Goal: Information Seeking & Learning: Learn about a topic

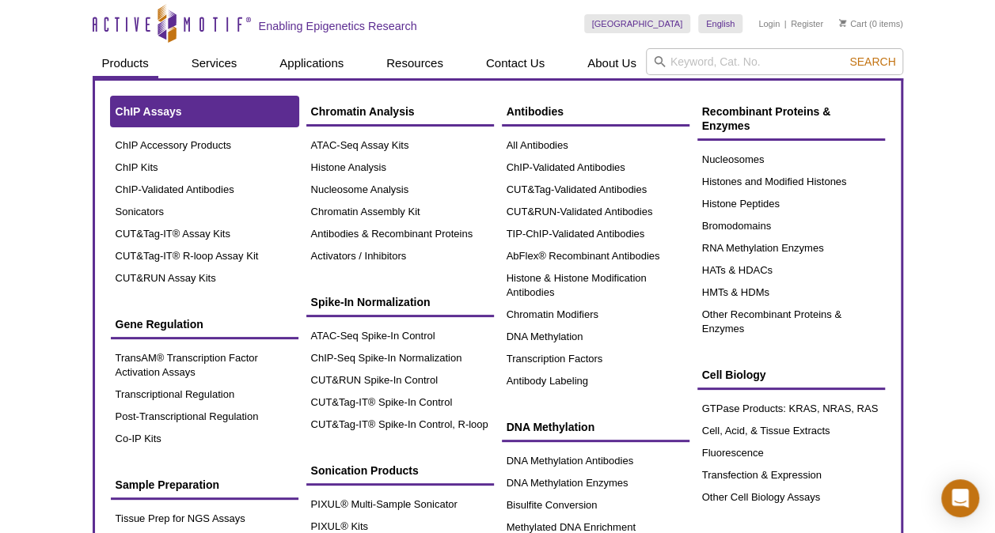
click at [161, 114] on span "ChIP Assays" at bounding box center [149, 111] width 66 height 13
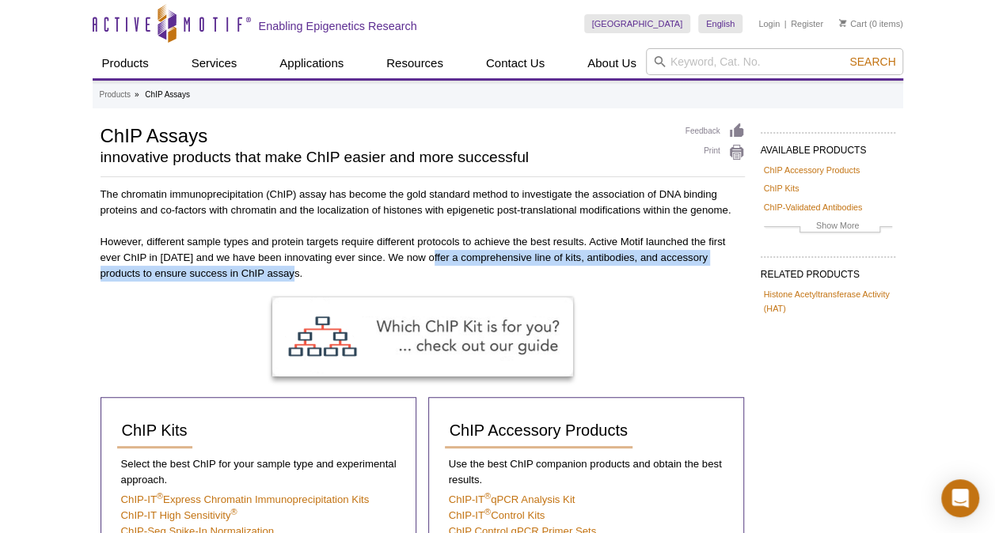
drag, startPoint x: 379, startPoint y: 267, endPoint x: 430, endPoint y: 255, distance: 52.0
click at [430, 255] on p "However, different sample types and protein targets require different protocols…" at bounding box center [423, 257] width 644 height 47
click at [207, 278] on p "However, different sample types and protein targets require different protocols…" at bounding box center [423, 257] width 644 height 47
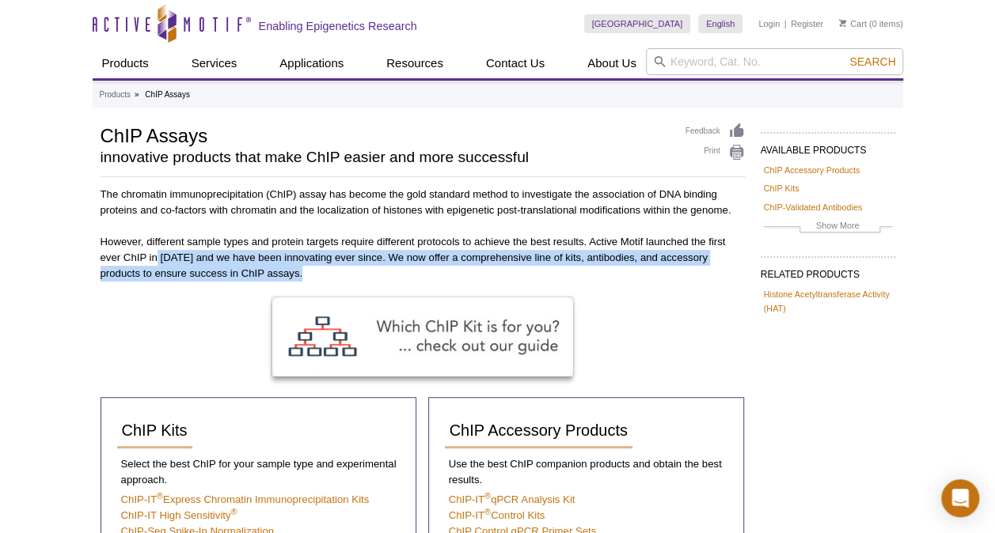
drag, startPoint x: 158, startPoint y: 257, endPoint x: 298, endPoint y: 291, distance: 144.2
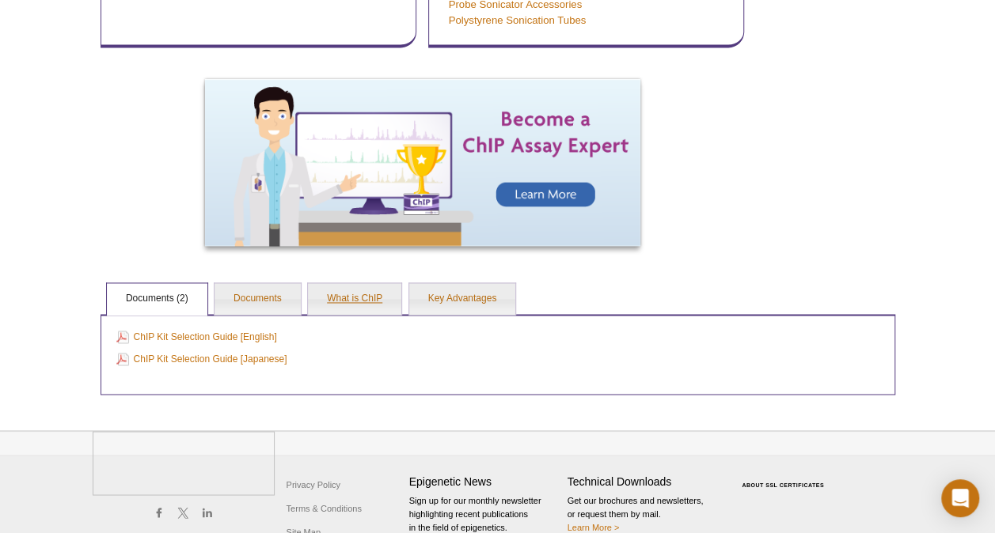
scroll to position [1108, 0]
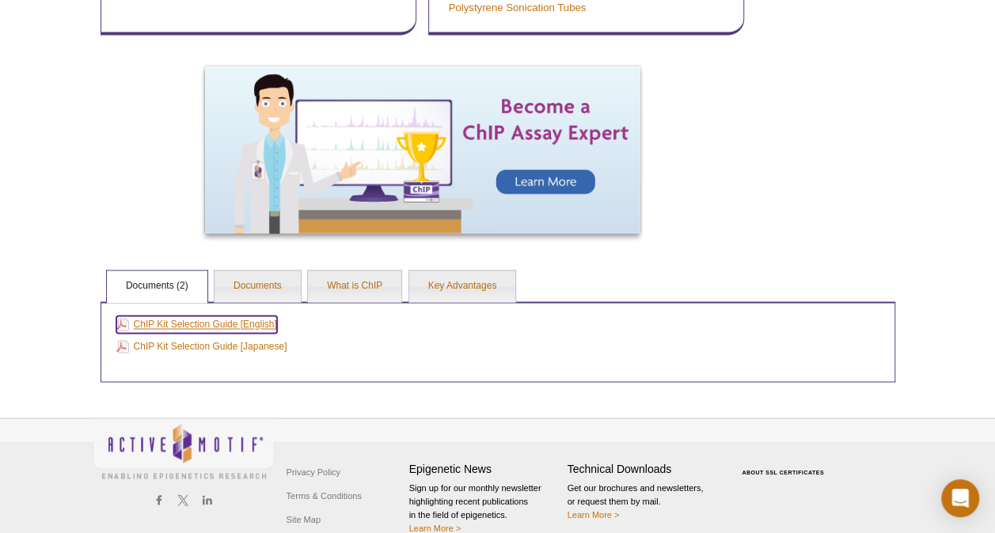
click at [214, 325] on link "ChIP Kit Selection Guide [English]" at bounding box center [196, 324] width 161 height 17
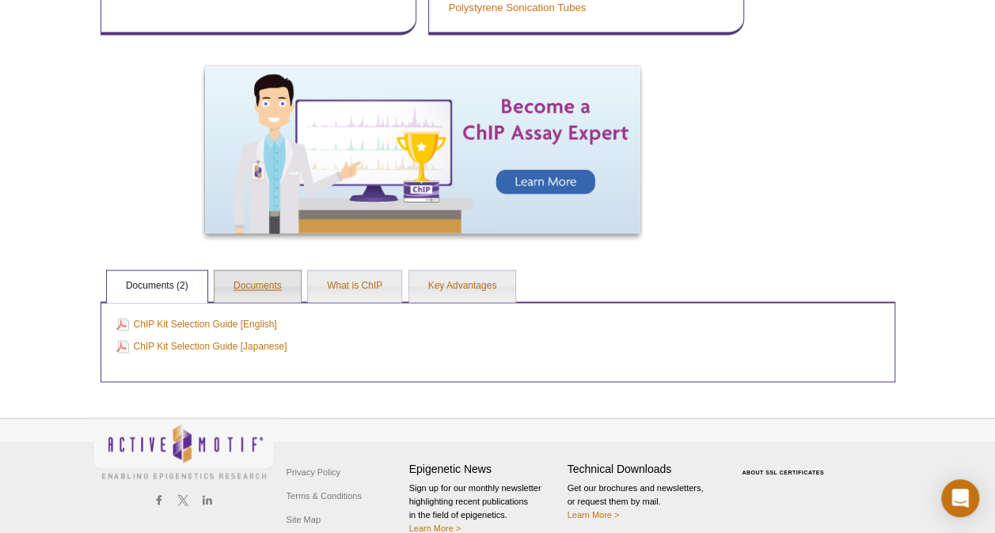
click at [276, 286] on link "Documents" at bounding box center [257, 287] width 86 height 32
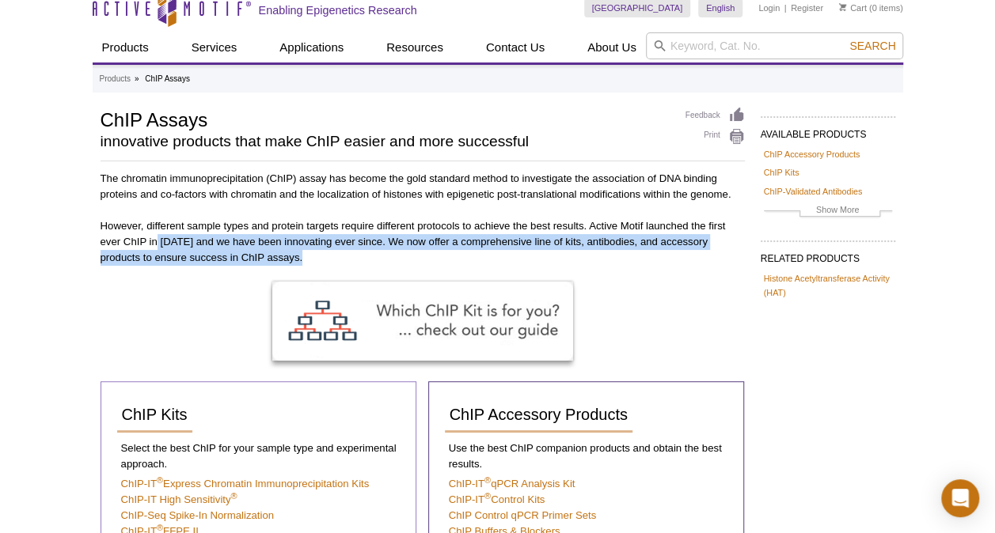
scroll to position [0, 0]
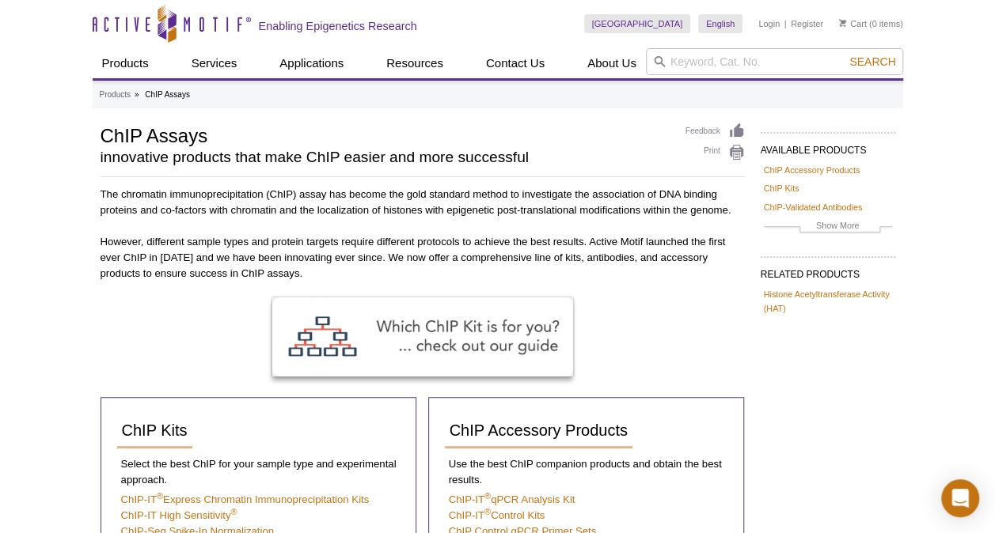
click at [705, 325] on div at bounding box center [423, 348] width 644 height 100
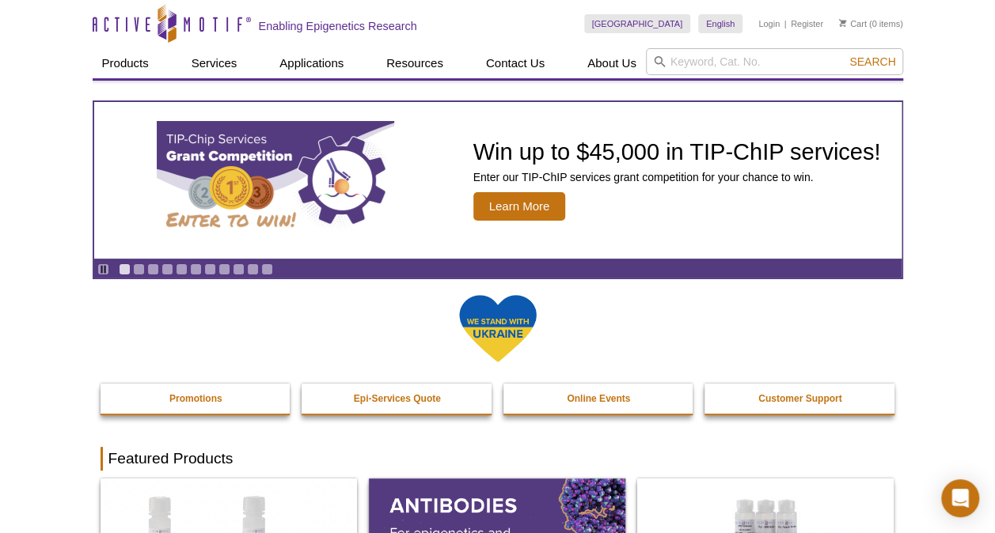
scroll to position [396, 0]
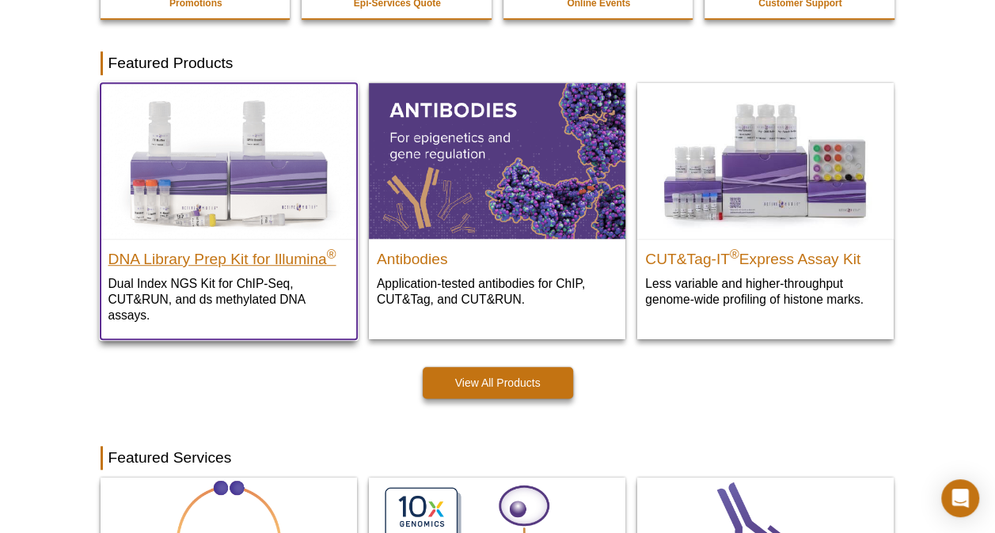
click at [202, 260] on h2 "DNA Library Prep Kit for Illumina ®" at bounding box center [228, 256] width 241 height 24
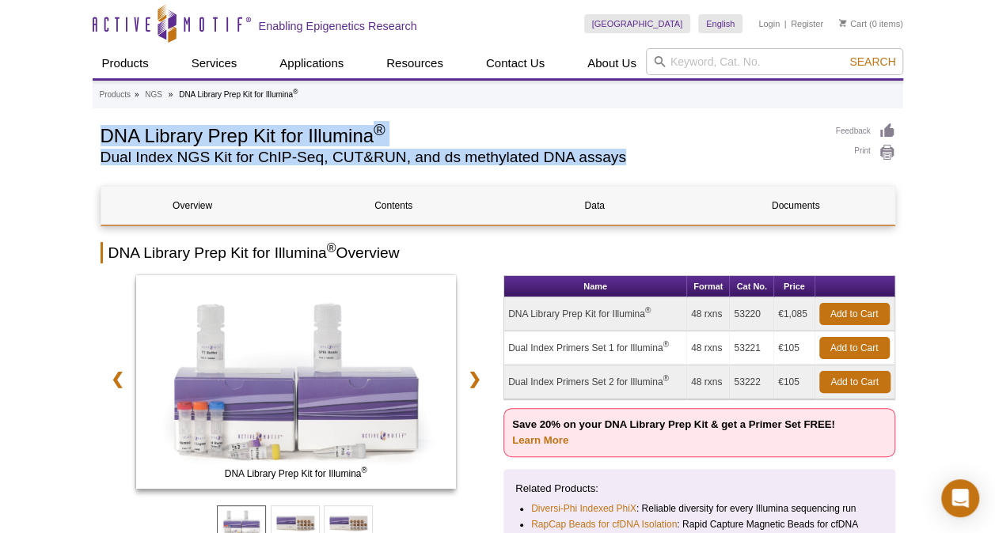
drag, startPoint x: 99, startPoint y: 135, endPoint x: 635, endPoint y: 167, distance: 536.8
copy div "DNA Library Prep Kit for Illumina ® Dual Index NGS Kit for ChIP-Seq, CUT&RUN, a…"
click at [218, 129] on h1 "DNA Library Prep Kit for Illumina ®" at bounding box center [460, 135] width 719 height 24
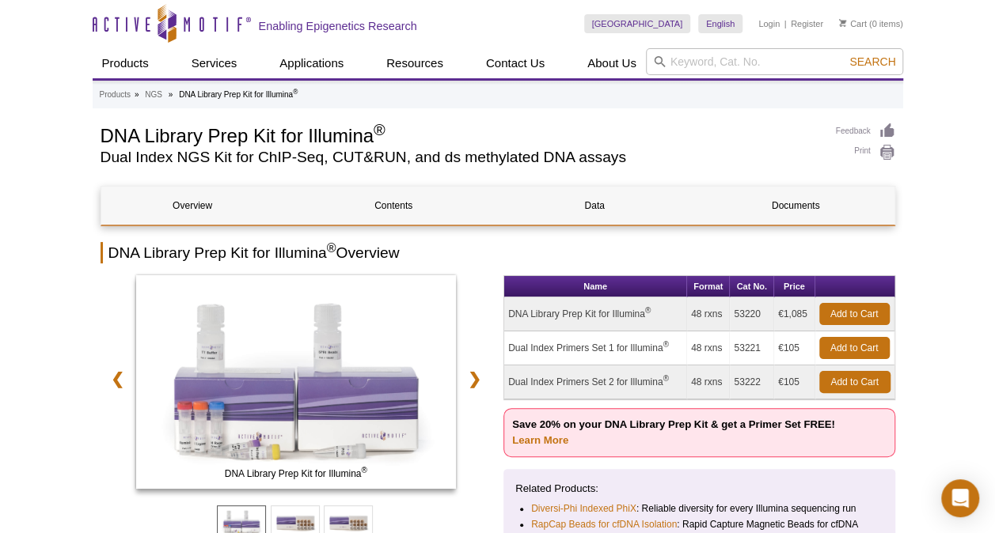
drag, startPoint x: 78, startPoint y: 23, endPoint x: 232, endPoint y: 25, distance: 154.3
drag, startPoint x: 88, startPoint y: 28, endPoint x: 226, endPoint y: 26, distance: 137.7
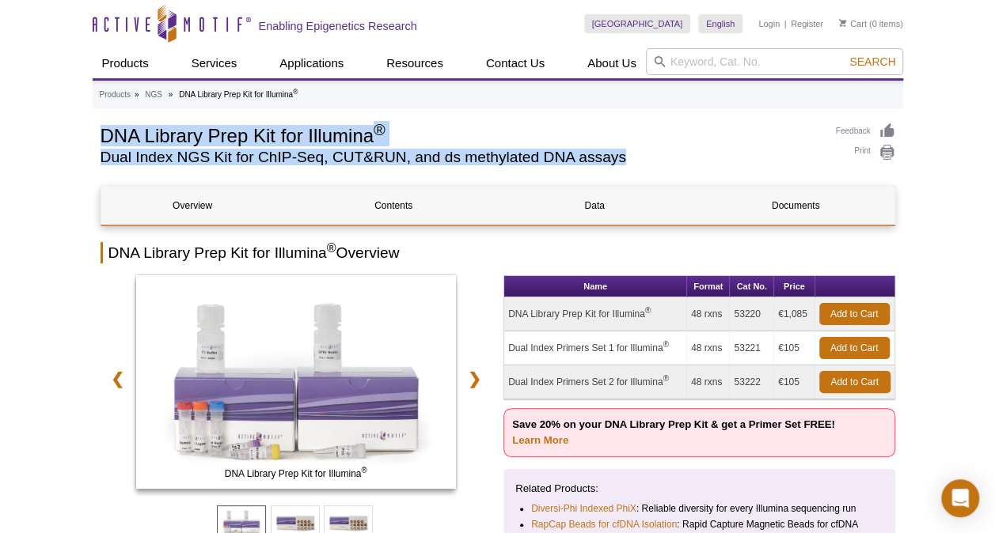
drag, startPoint x: 102, startPoint y: 135, endPoint x: 655, endPoint y: 153, distance: 553.5
click at [655, 153] on div "DNA Library Prep Kit for Illumina ® Dual Index NGS Kit for ChIP-Seq, CUT&RUN, a…" at bounding box center [460, 148] width 719 height 50
drag, startPoint x: 655, startPoint y: 153, endPoint x: 520, endPoint y: 154, distance: 135.4
drag, startPoint x: 520, startPoint y: 154, endPoint x: 129, endPoint y: 152, distance: 391.0
click at [174, 152] on h2 "Dual Index NGS Kit for ChIP-Seq, CUT&RUN, and ds methylated DNA assays" at bounding box center [460, 157] width 719 height 14
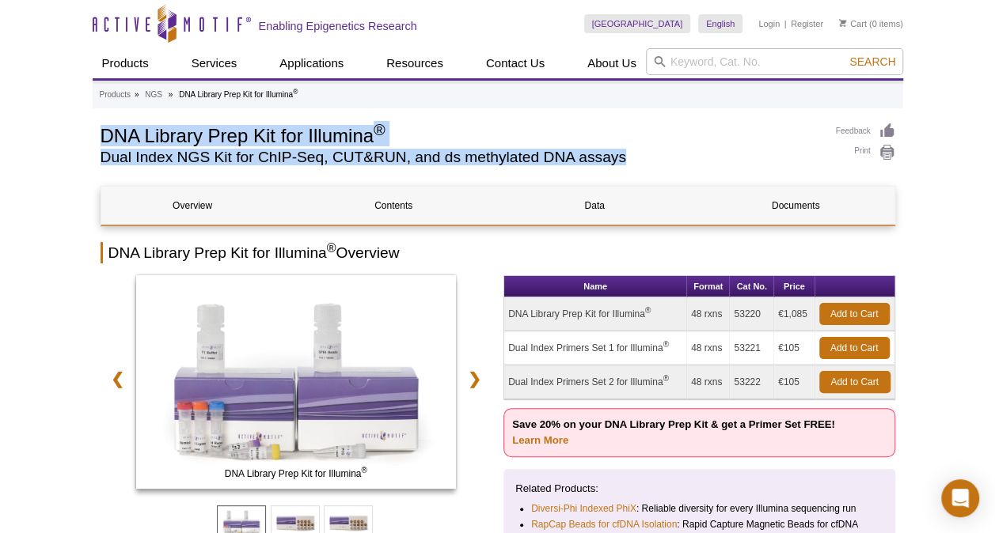
click at [103, 158] on h2 "Dual Index NGS Kit for ChIP-Seq, CUT&RUN, and ds methylated DNA assays" at bounding box center [460, 157] width 719 height 14
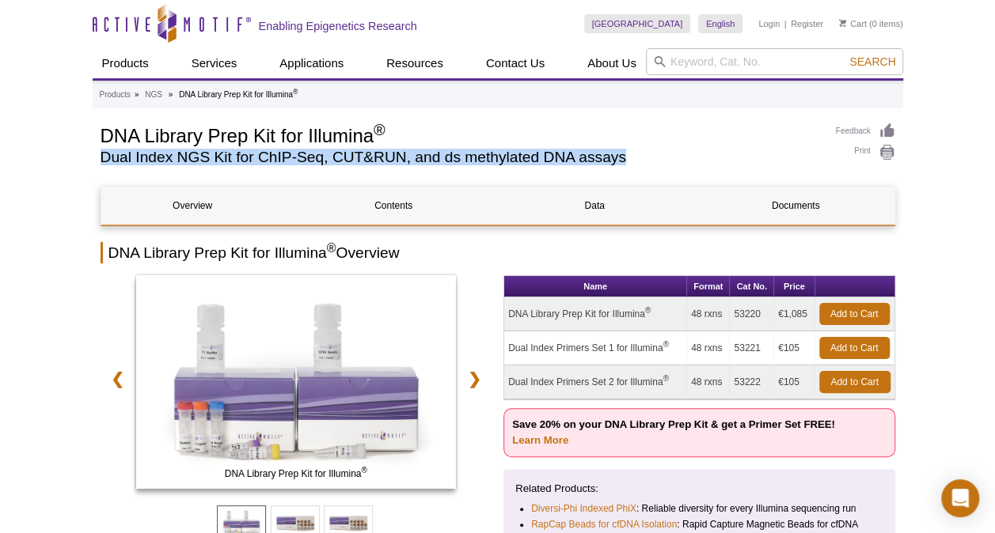
drag, startPoint x: 97, startPoint y: 161, endPoint x: 642, endPoint y: 160, distance: 544.5
drag, startPoint x: 642, startPoint y: 160, endPoint x: 600, endPoint y: 155, distance: 42.2
copy h2 "Dual Index NGS Kit for ChIP-Seq, CUT&RUN, and ds methylated DNA assays"
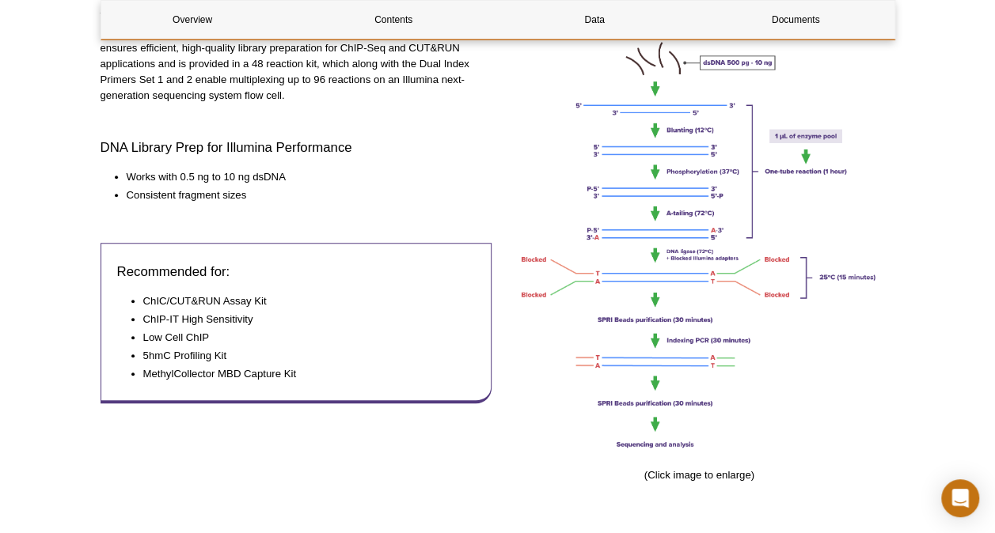
scroll to position [712, 0]
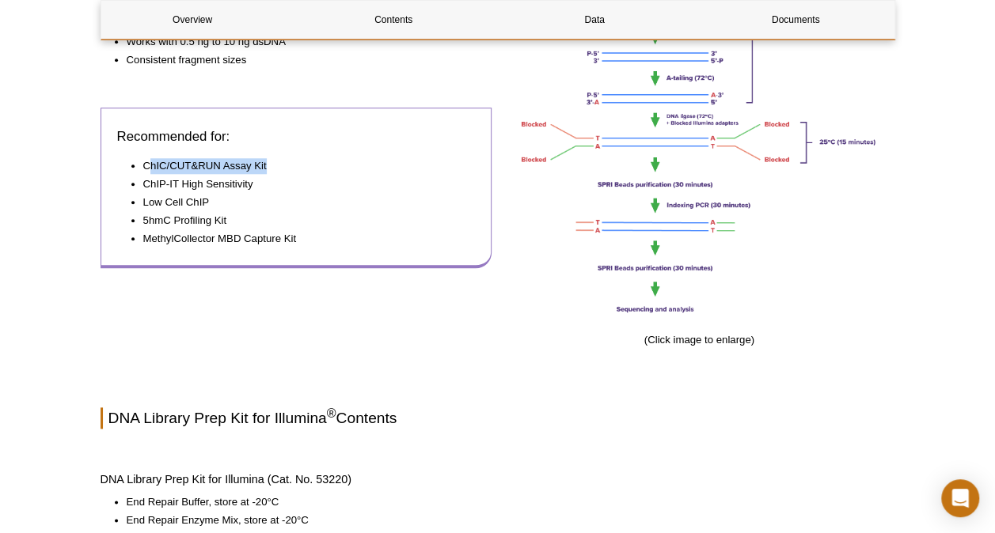
drag, startPoint x: 149, startPoint y: 166, endPoint x: 271, endPoint y: 166, distance: 122.7
click at [271, 166] on li "ChIC/CUT&RUN Assay Kit" at bounding box center [301, 166] width 317 height 16
drag, startPoint x: 271, startPoint y: 166, endPoint x: 264, endPoint y: 184, distance: 18.8
click at [264, 184] on li "ChIP-IT High Sensitivity" at bounding box center [301, 184] width 317 height 16
drag, startPoint x: 144, startPoint y: 184, endPoint x: 290, endPoint y: 188, distance: 146.5
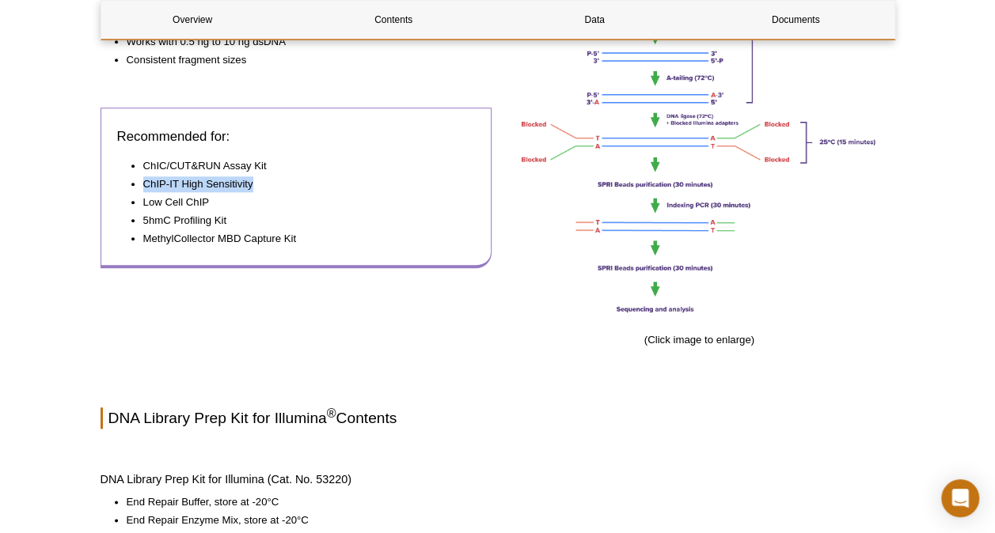
click at [290, 188] on li "ChIP-IT High Sensitivity" at bounding box center [301, 184] width 317 height 16
drag, startPoint x: 290, startPoint y: 188, endPoint x: 220, endPoint y: 204, distance: 72.2
click at [234, 206] on li "Low Cell ChIP" at bounding box center [301, 203] width 317 height 16
drag, startPoint x: 141, startPoint y: 218, endPoint x: 236, endPoint y: 226, distance: 95.4
click at [236, 226] on ul "ChIC/CUT&RUN Assay Kit ChIP-IT High Sensitivity Low Cell ChIP 5hmC Profiling Ki…" at bounding box center [288, 202] width 343 height 89
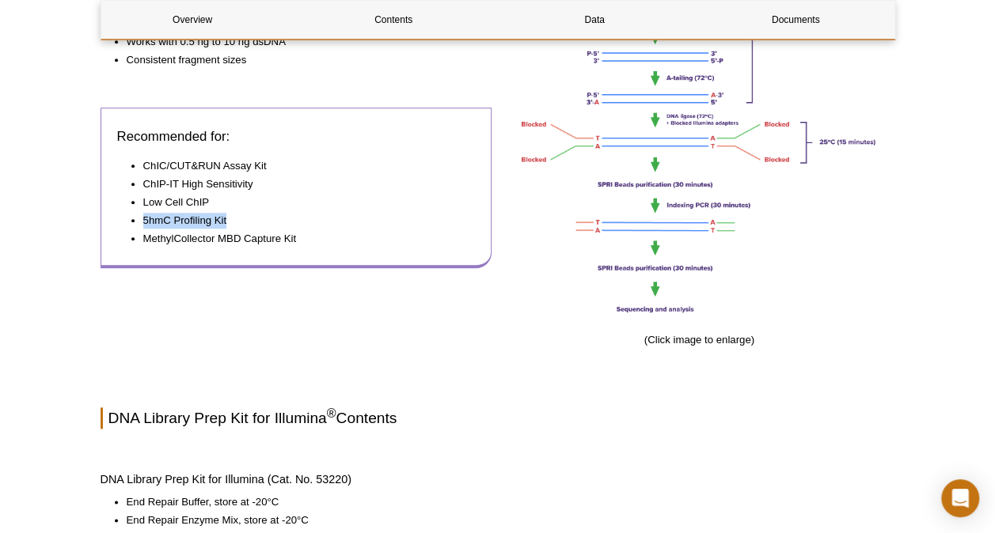
drag, startPoint x: 236, startPoint y: 226, endPoint x: 237, endPoint y: 244, distance: 17.4
click at [237, 244] on li "MethylCollector MBD Capture Kit" at bounding box center [301, 239] width 317 height 16
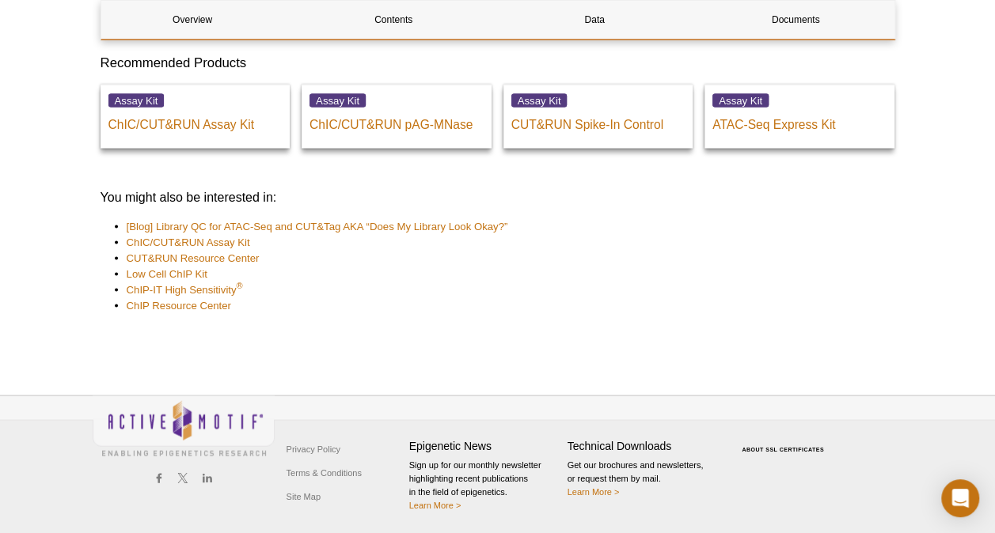
scroll to position [4443, 0]
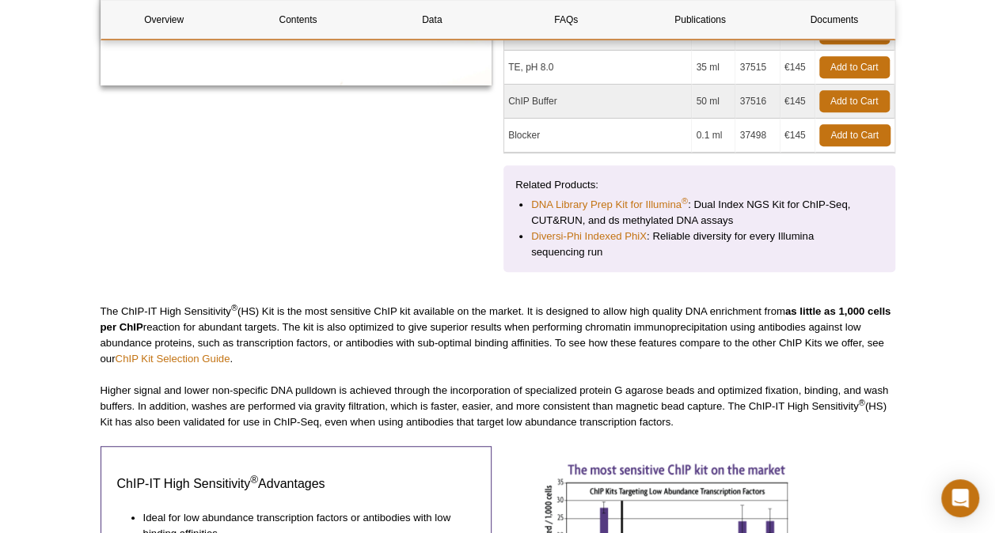
scroll to position [475, 0]
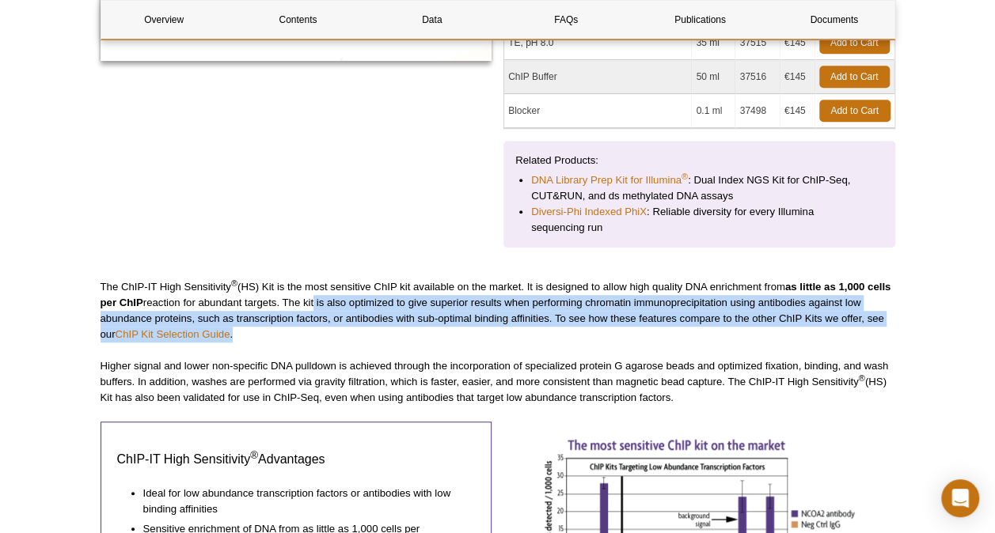
drag, startPoint x: 340, startPoint y: 302, endPoint x: 598, endPoint y: 332, distance: 259.8
click at [598, 332] on p "The ChIP-IT High Sensitivity ® (HS) Kit is the most sensitive ChIP kit availabl…" at bounding box center [498, 310] width 795 height 63
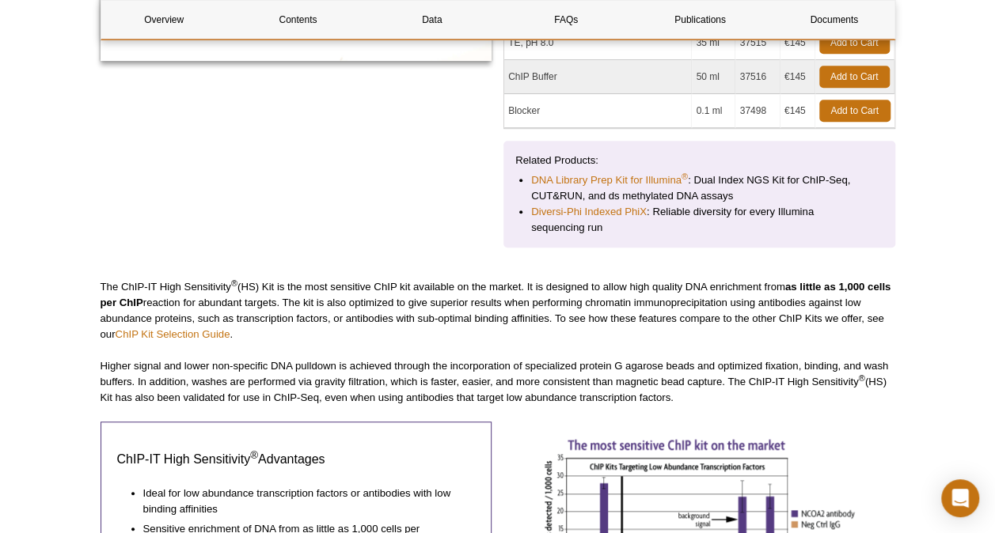
drag, startPoint x: 598, startPoint y: 332, endPoint x: 422, endPoint y: 359, distance: 178.4
click at [440, 359] on p "Higher signal and lower non-specific DNA pulldown is achieved through the incor…" at bounding box center [498, 382] width 795 height 47
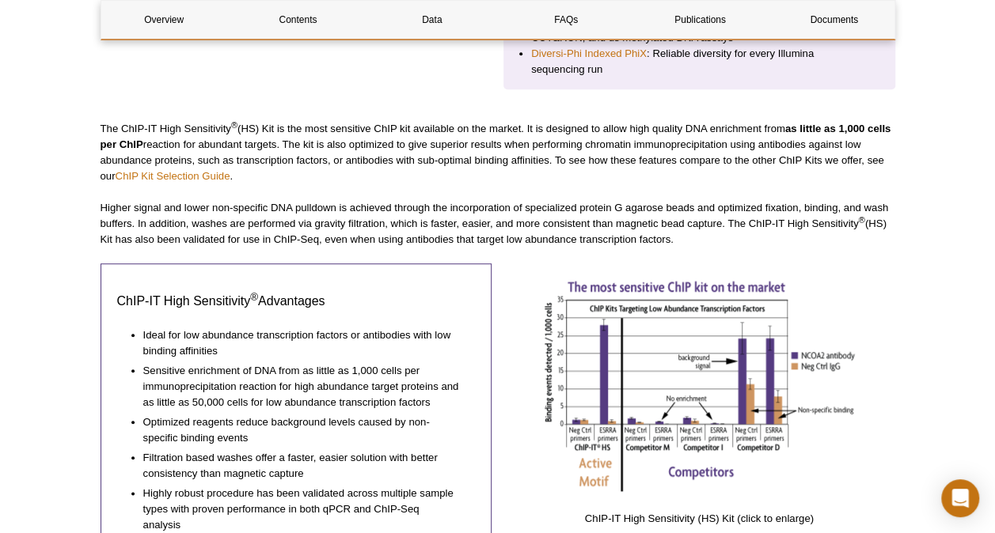
scroll to position [712, 0]
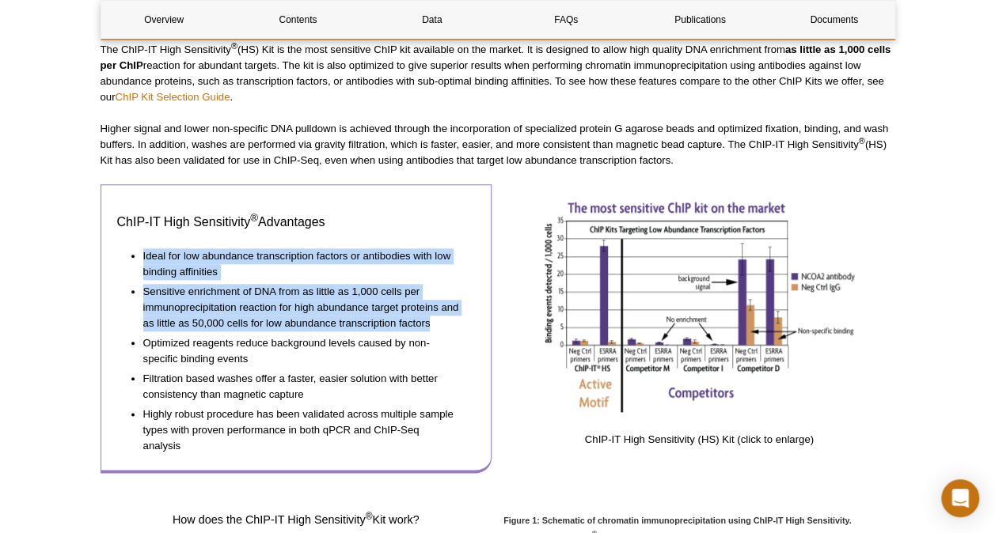
drag, startPoint x: 142, startPoint y: 252, endPoint x: 441, endPoint y: 317, distance: 306.1
click at [441, 317] on ul "Ideal for low abundance transcription factors or antibodies with low binding af…" at bounding box center [288, 349] width 343 height 211
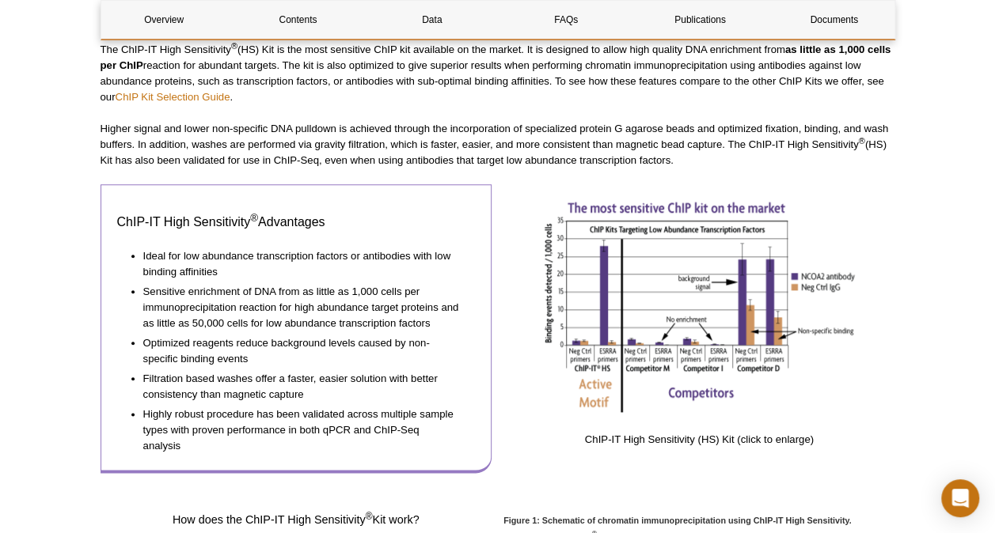
drag, startPoint x: 441, startPoint y: 317, endPoint x: 250, endPoint y: 358, distance: 195.1
click at [269, 358] on li "Optimized reagents reduce background levels caused by non-specific binding even…" at bounding box center [301, 350] width 317 height 36
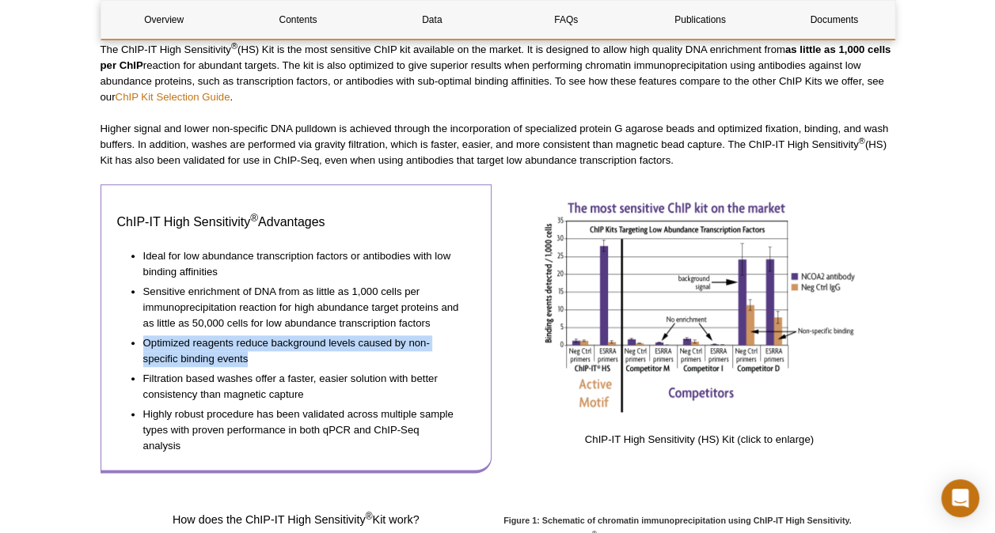
drag, startPoint x: 143, startPoint y: 342, endPoint x: 260, endPoint y: 356, distance: 118.0
click at [260, 356] on li "Optimized reagents reduce background levels caused by non-specific binding even…" at bounding box center [301, 350] width 317 height 36
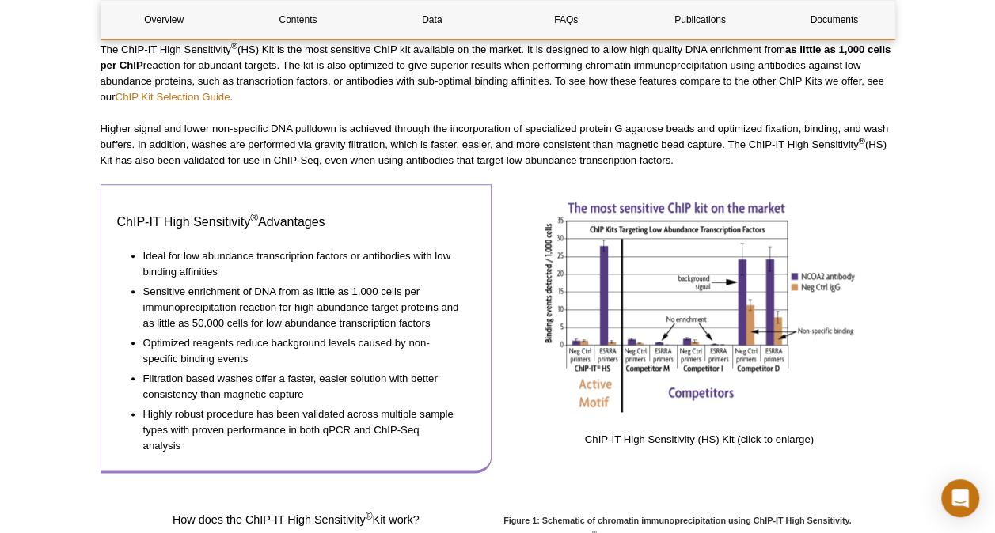
drag, startPoint x: 260, startPoint y: 356, endPoint x: 256, endPoint y: 368, distance: 12.5
click at [256, 368] on li "Filtration based washes offer a faster, easier solution with better consistency…" at bounding box center [301, 385] width 317 height 36
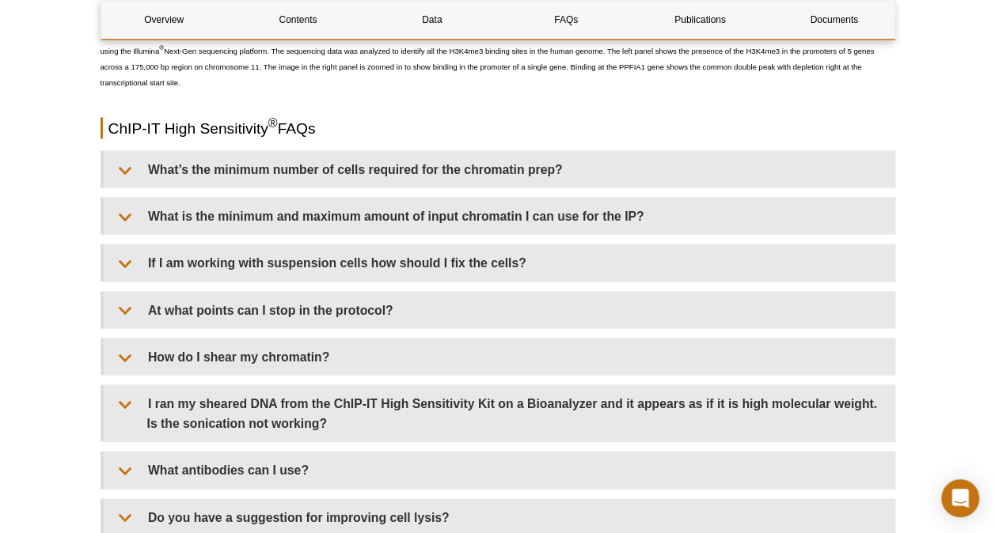
scroll to position [4432, 0]
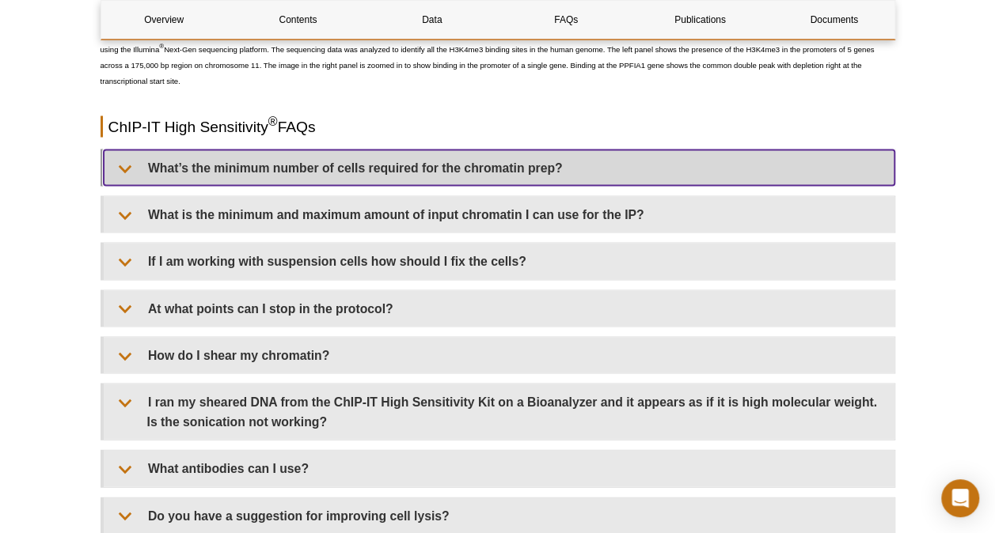
click at [217, 178] on summary "What’s the minimum number of cells required for the chromatin prep?" at bounding box center [499, 168] width 791 height 36
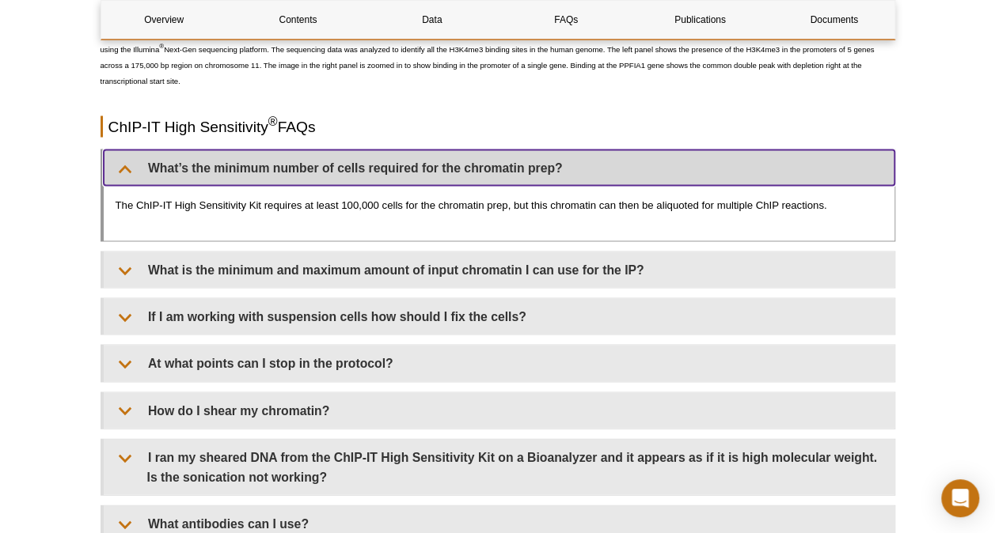
click at [217, 178] on summary "What’s the minimum number of cells required for the chromatin prep?" at bounding box center [499, 168] width 791 height 36
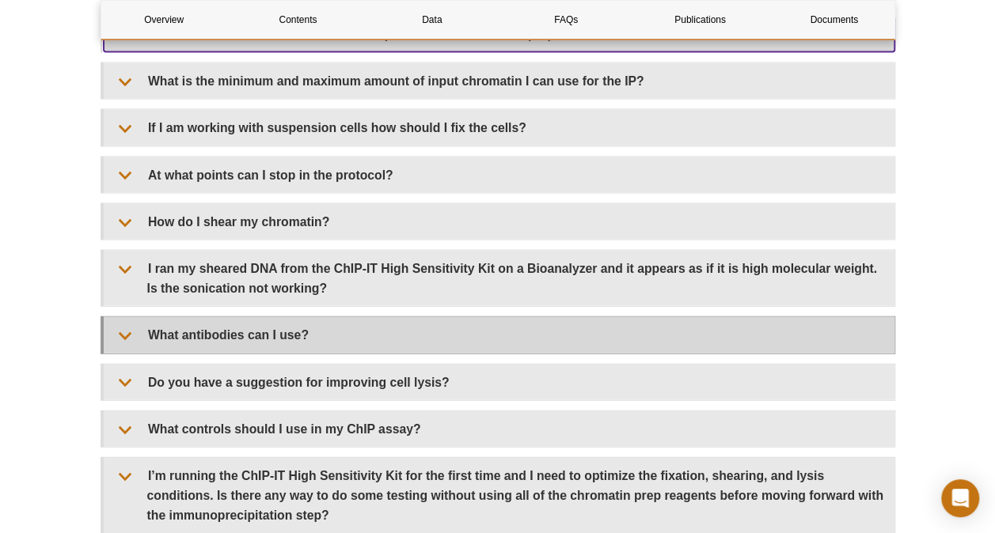
scroll to position [4591, 0]
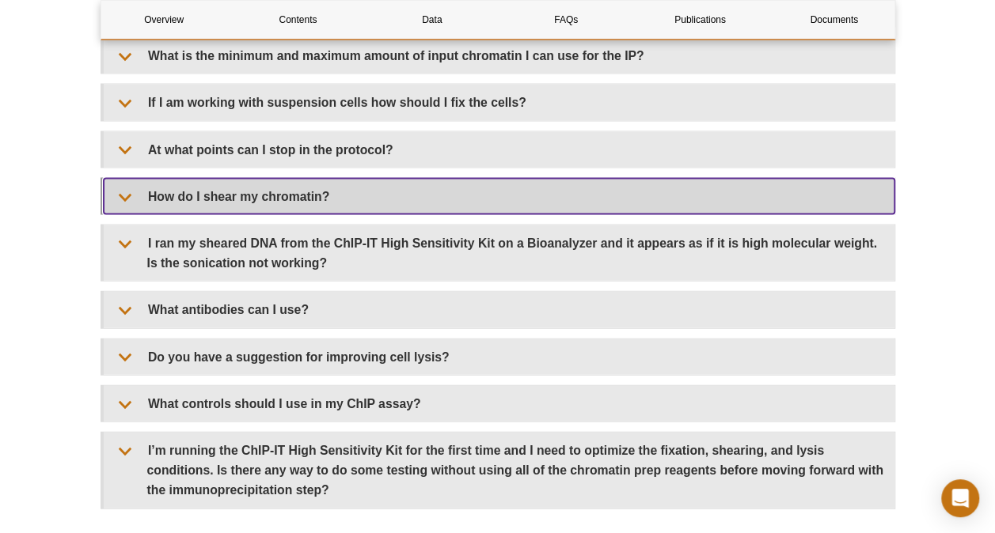
click at [329, 187] on summary "How do I shear my chromatin?" at bounding box center [499, 197] width 791 height 36
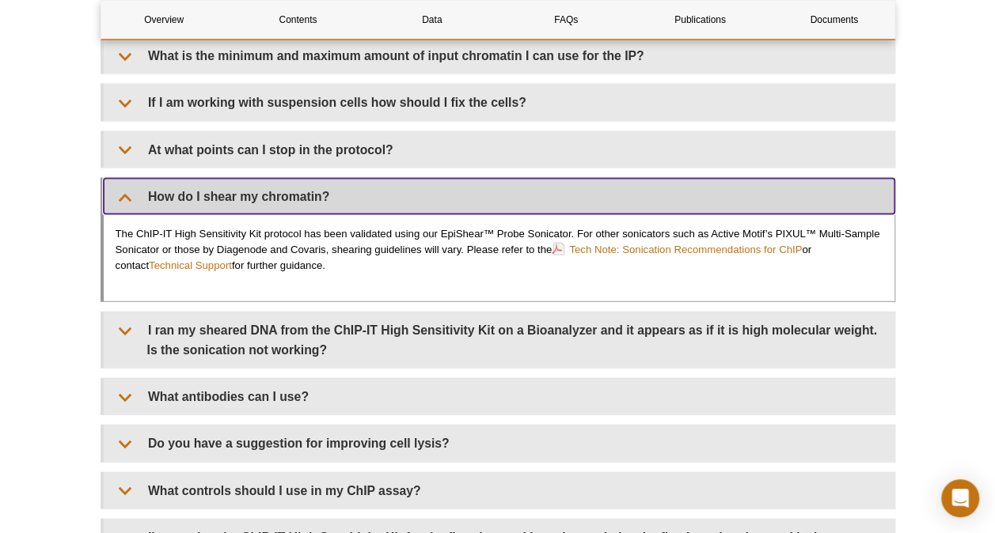
click at [329, 187] on summary "How do I shear my chromatin?" at bounding box center [499, 197] width 791 height 36
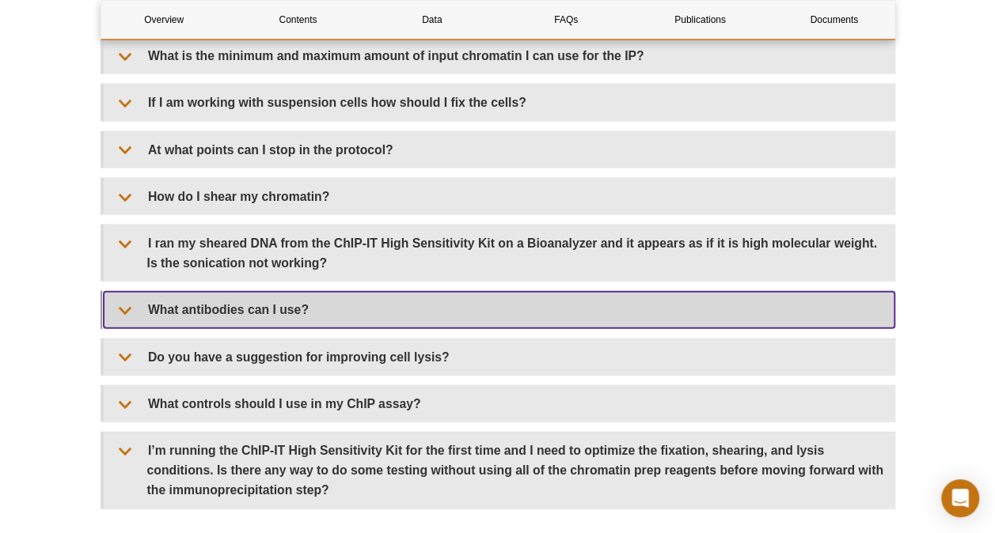
click at [336, 307] on summary "What antibodies can I use?" at bounding box center [499, 310] width 791 height 36
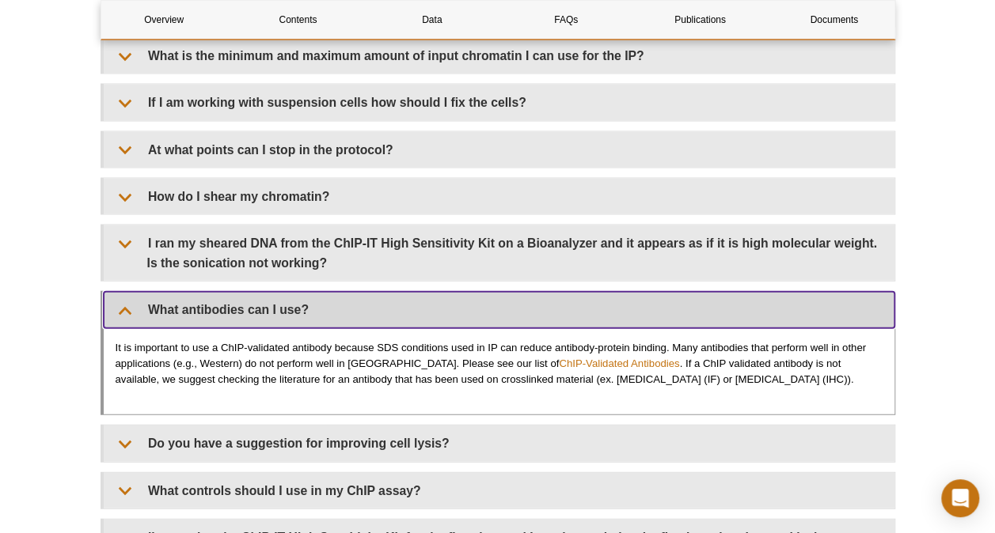
click at [336, 307] on summary "What antibodies can I use?" at bounding box center [499, 310] width 791 height 36
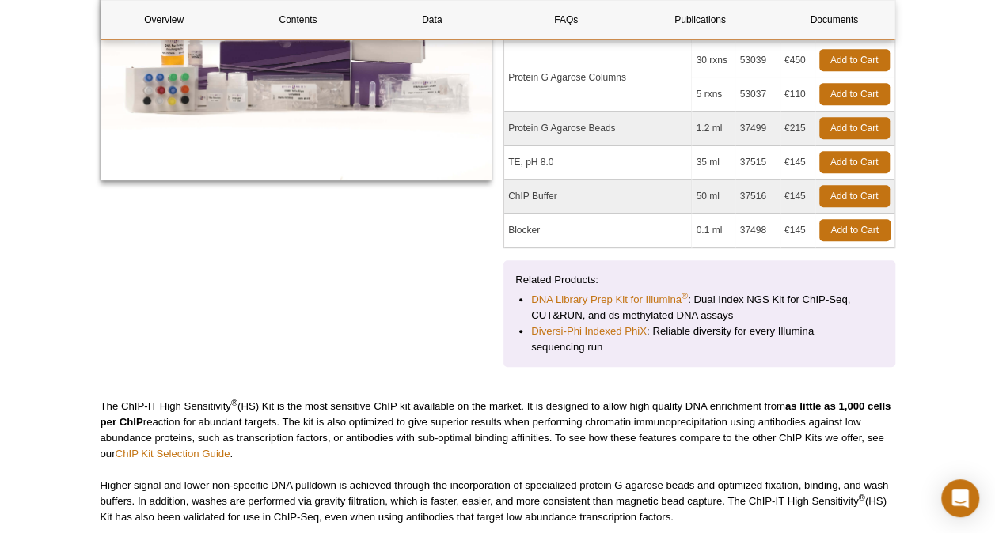
scroll to position [475, 0]
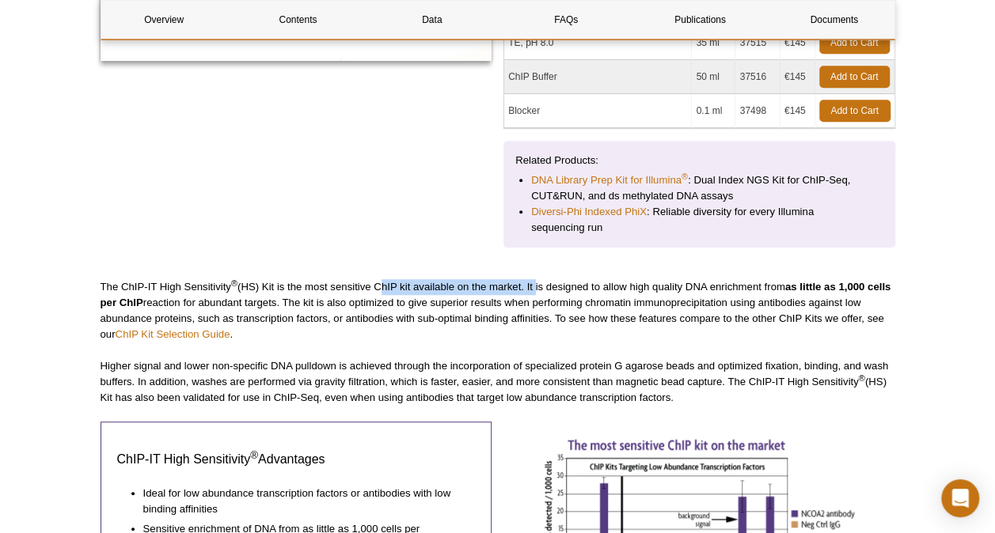
drag, startPoint x: 380, startPoint y: 283, endPoint x: 534, endPoint y: 287, distance: 154.4
click at [534, 287] on p "The ChIP-IT High Sensitivity ® (HS) Kit is the most sensitive ChIP kit availabl…" at bounding box center [498, 310] width 795 height 63
drag, startPoint x: 534, startPoint y: 287, endPoint x: 498, endPoint y: 336, distance: 61.1
click at [498, 336] on p "The ChIP-IT High Sensitivity ® (HS) Kit is the most sensitive ChIP kit availabl…" at bounding box center [498, 310] width 795 height 63
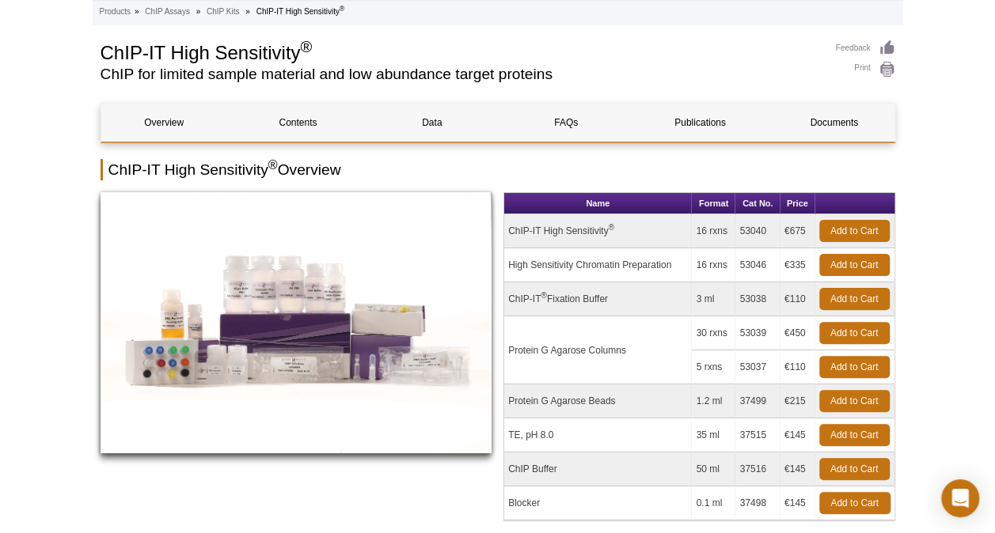
scroll to position [0, 0]
